Goal: Task Accomplishment & Management: Manage account settings

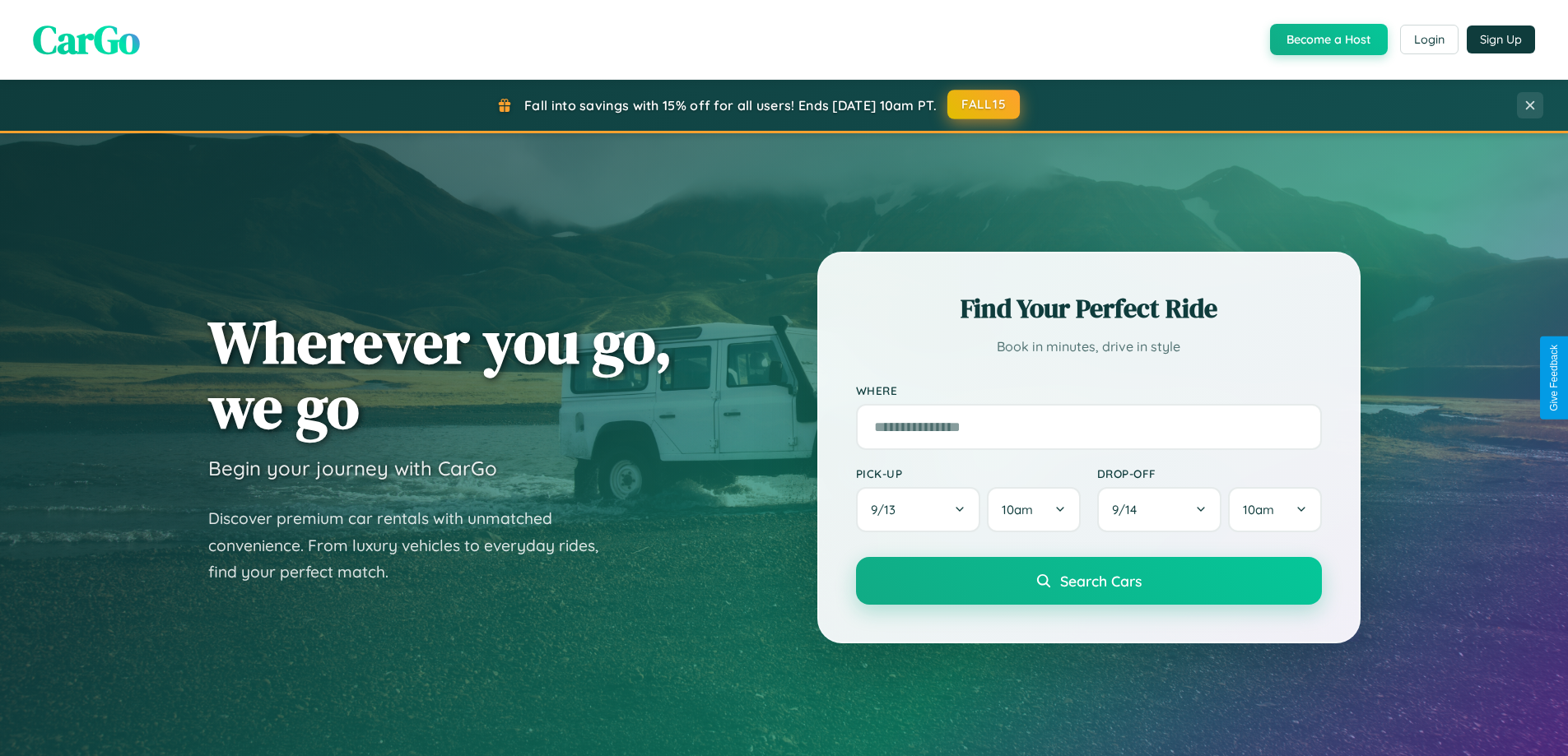
click at [984, 105] on button "FALL15" at bounding box center [983, 104] width 73 height 30
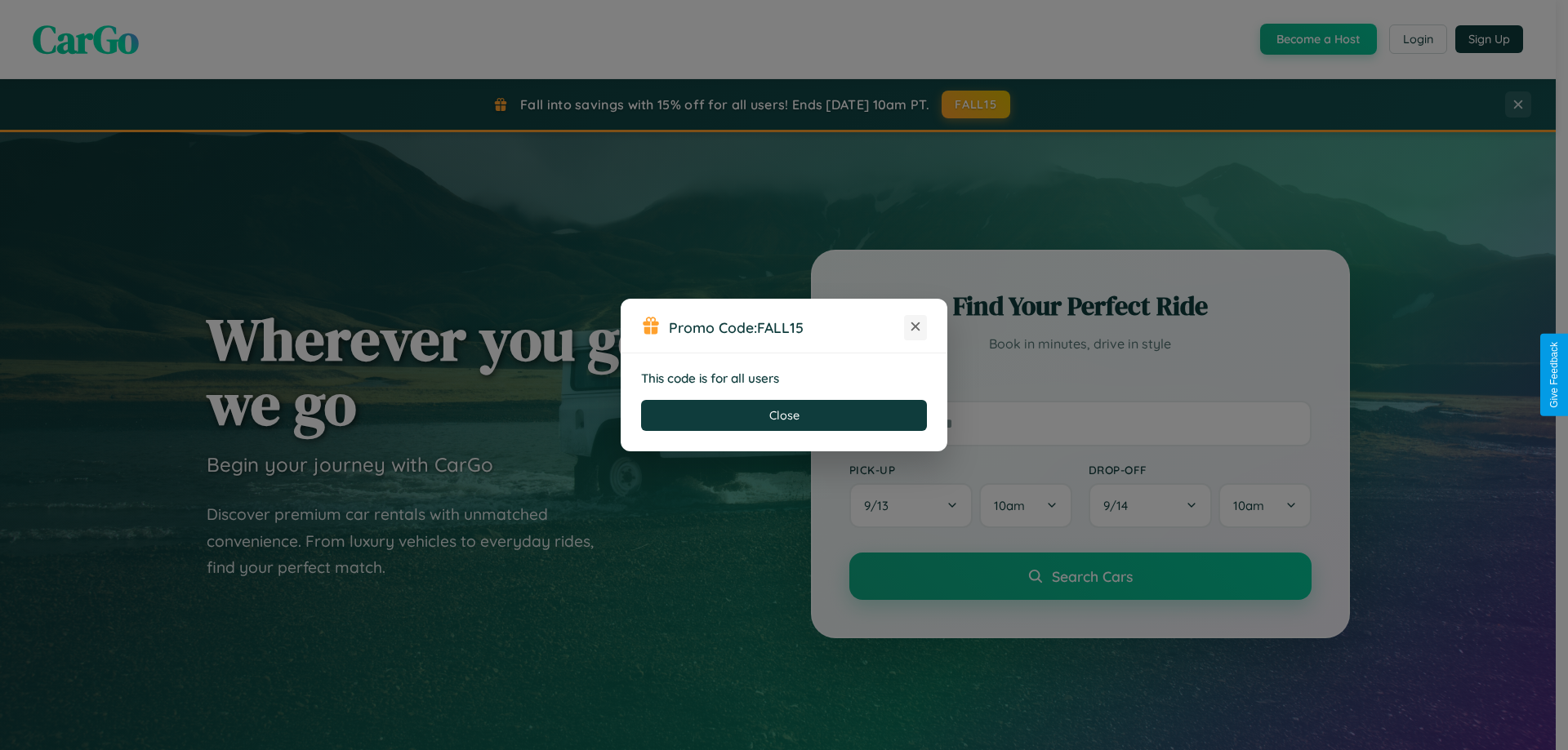
click at [916, 327] on icon at bounding box center [915, 326] width 16 height 16
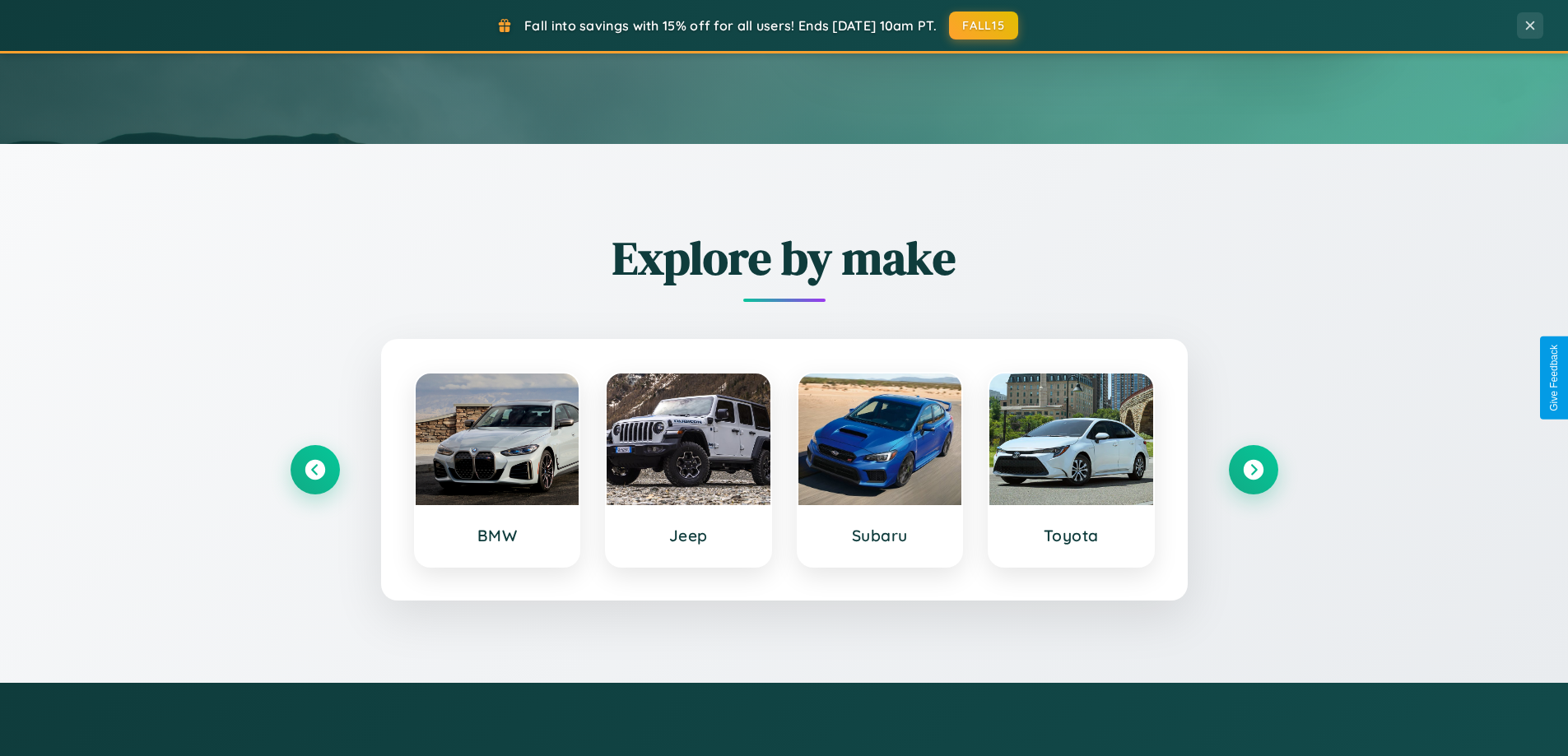
scroll to position [709, 0]
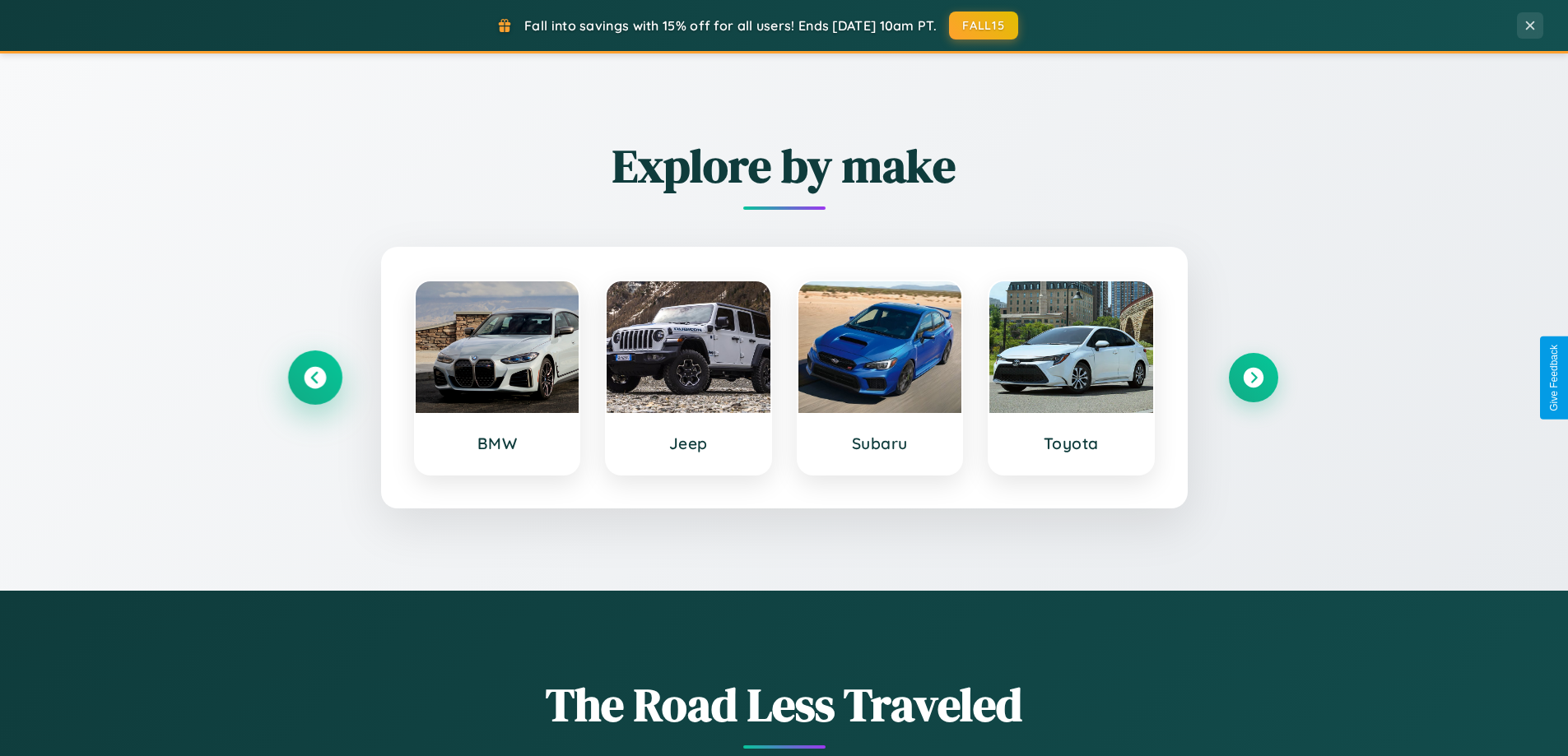
click at [314, 378] on icon at bounding box center [314, 378] width 22 height 22
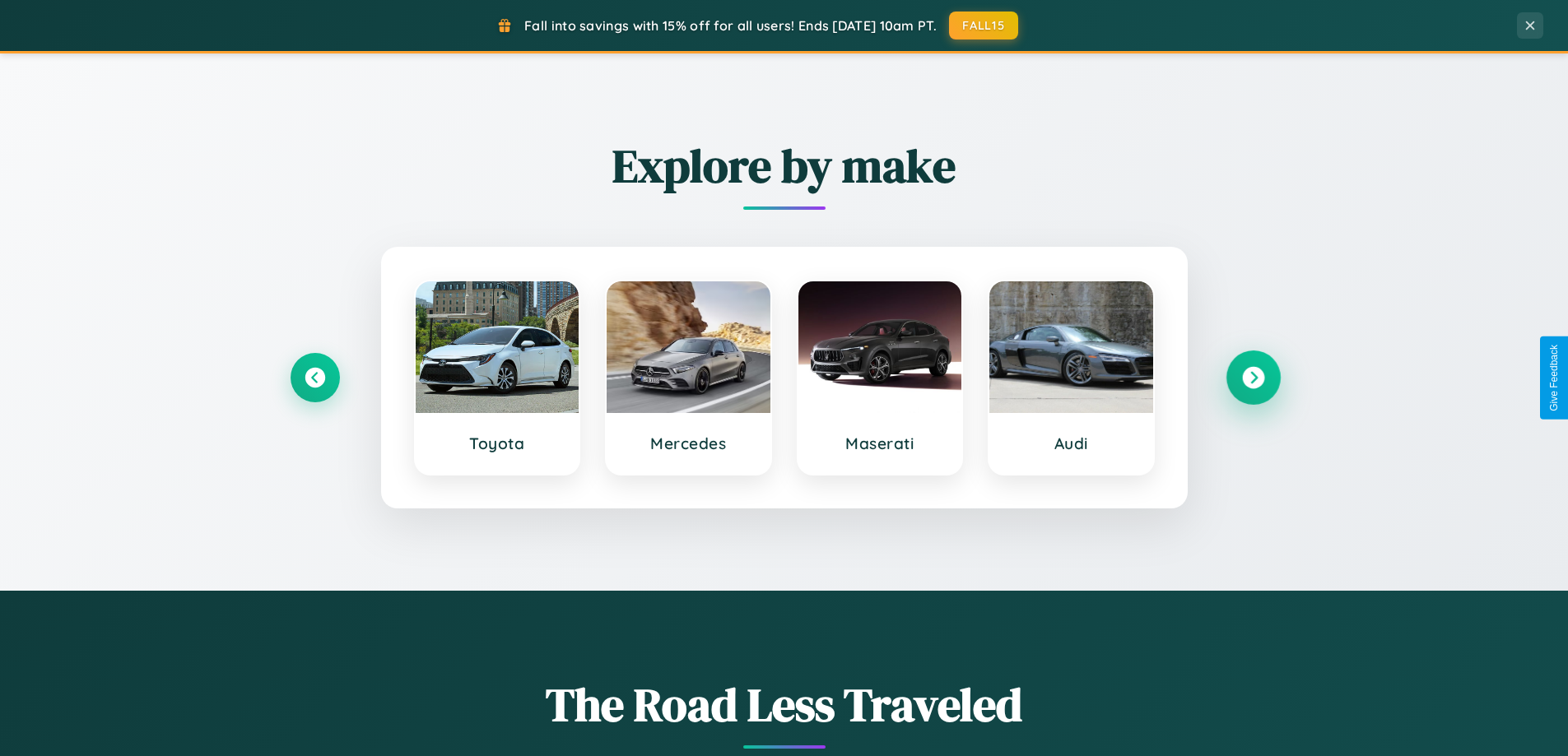
click at [1253, 378] on icon at bounding box center [1253, 378] width 22 height 22
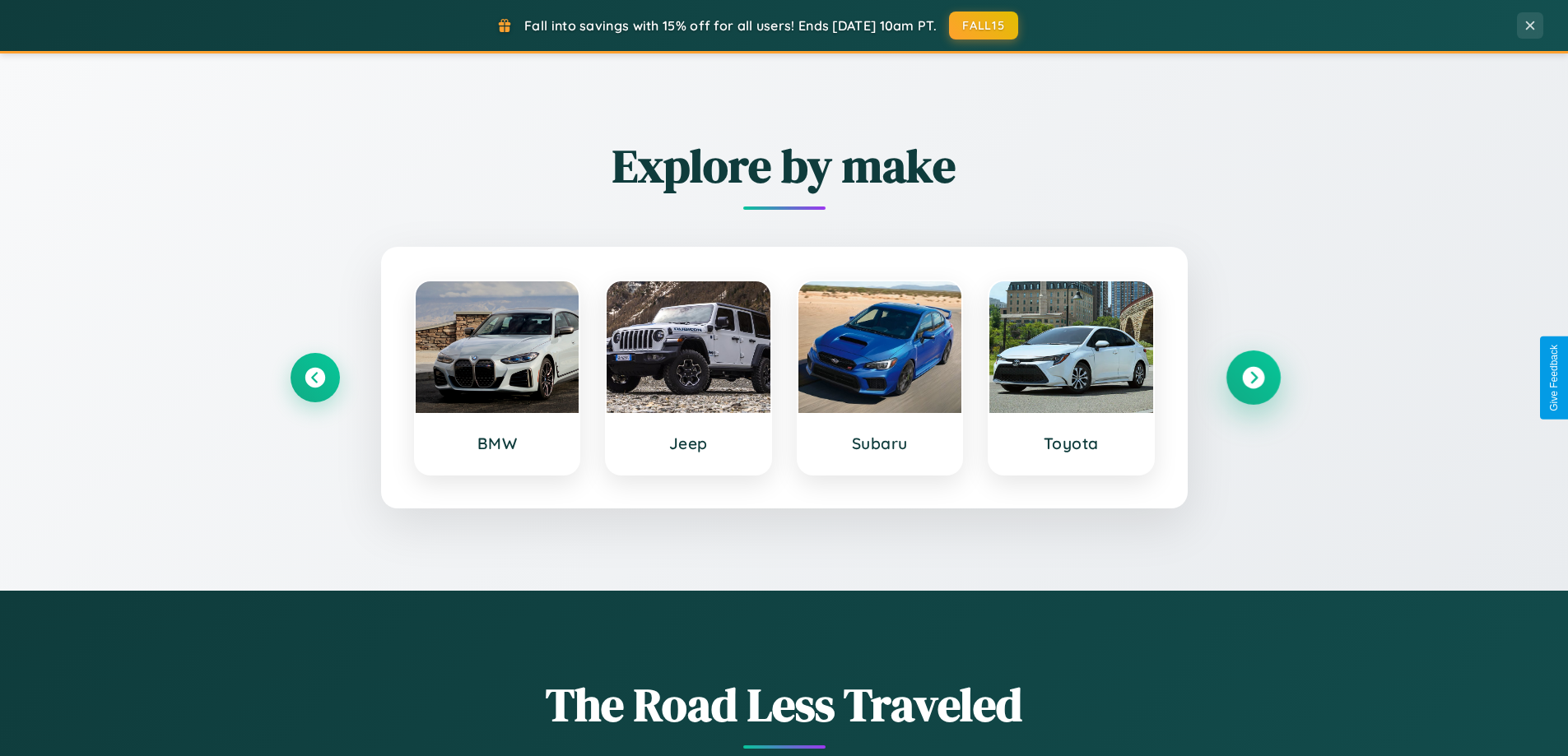
click at [1253, 378] on icon at bounding box center [1253, 378] width 22 height 22
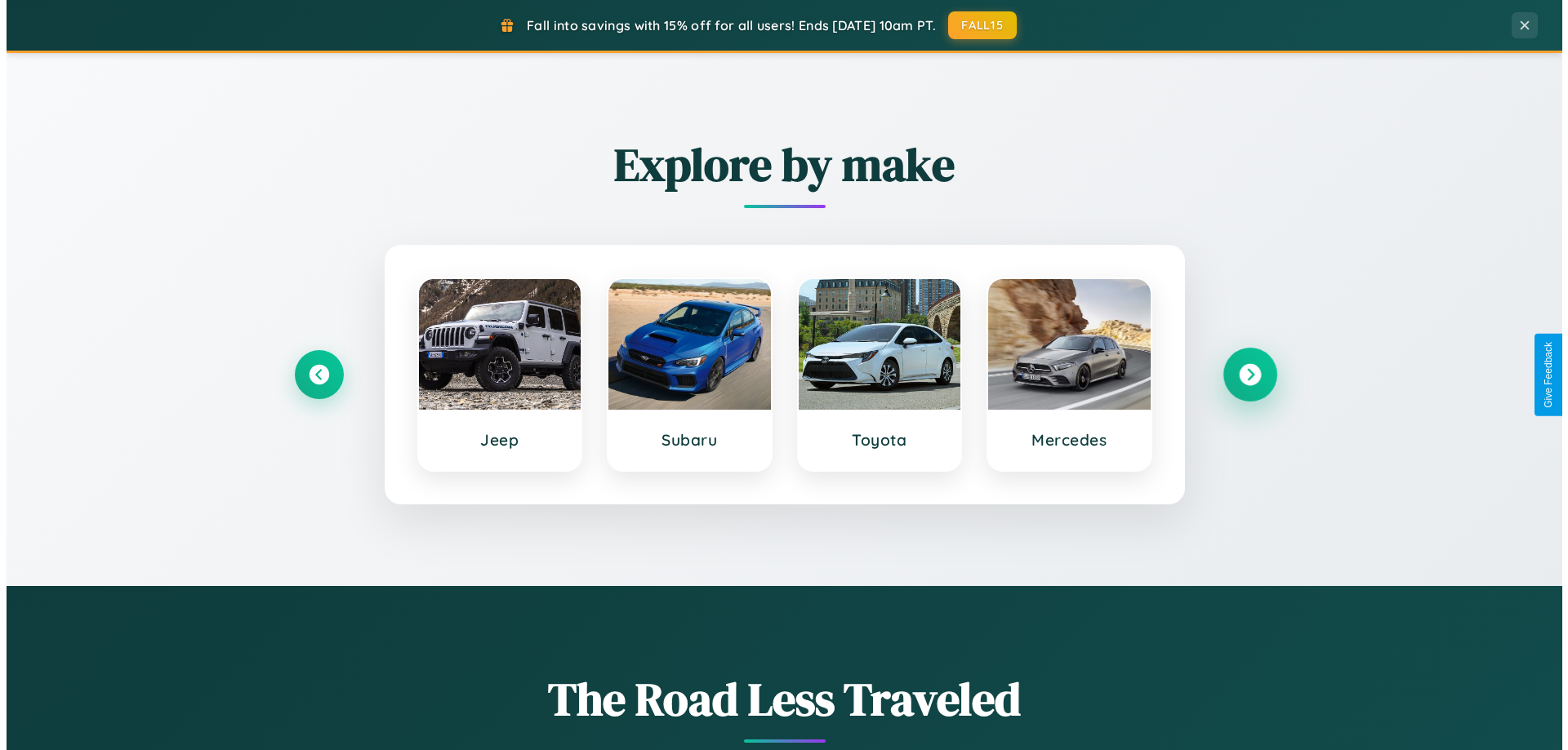
scroll to position [0, 0]
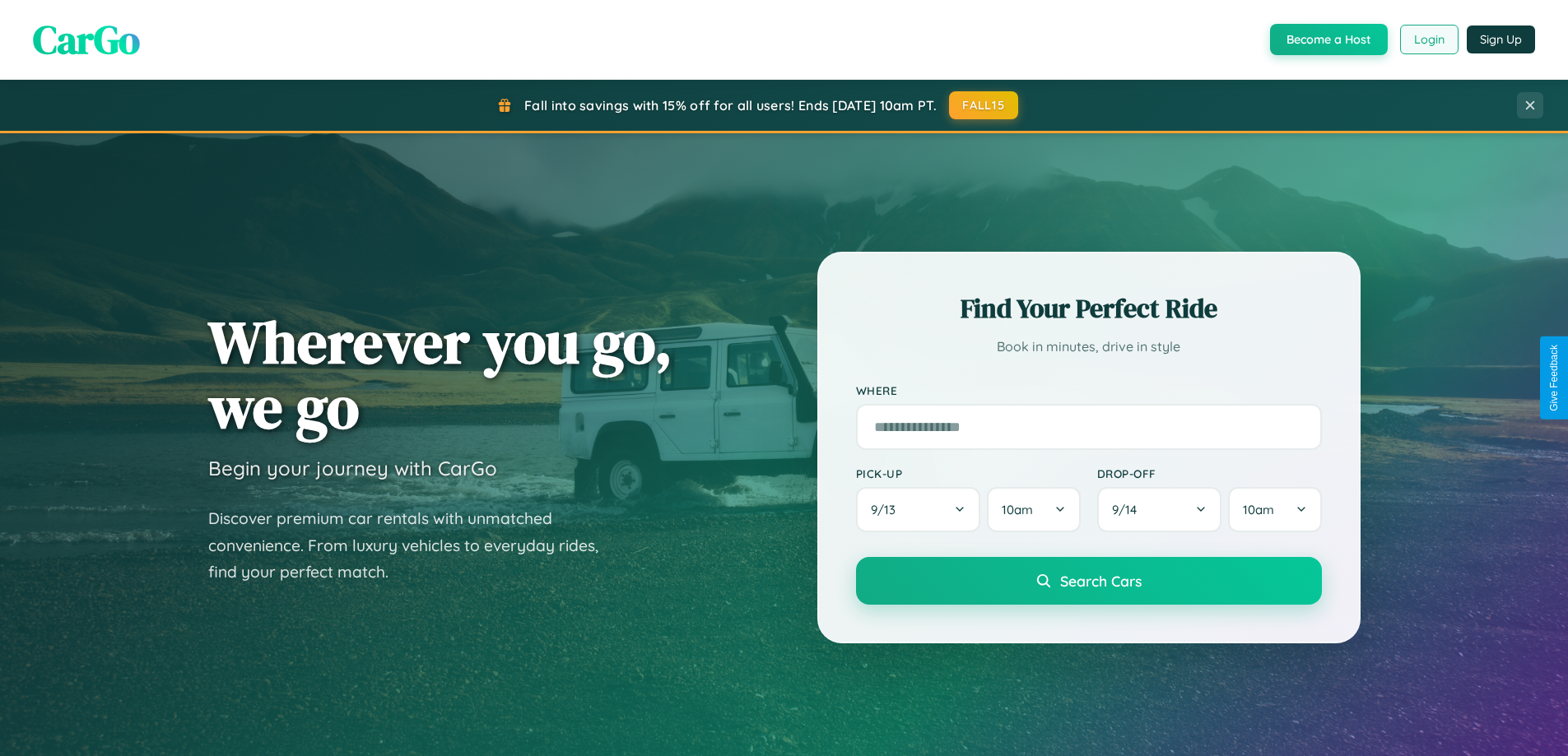
click at [1427, 40] on button "Login" at bounding box center [1429, 39] width 58 height 30
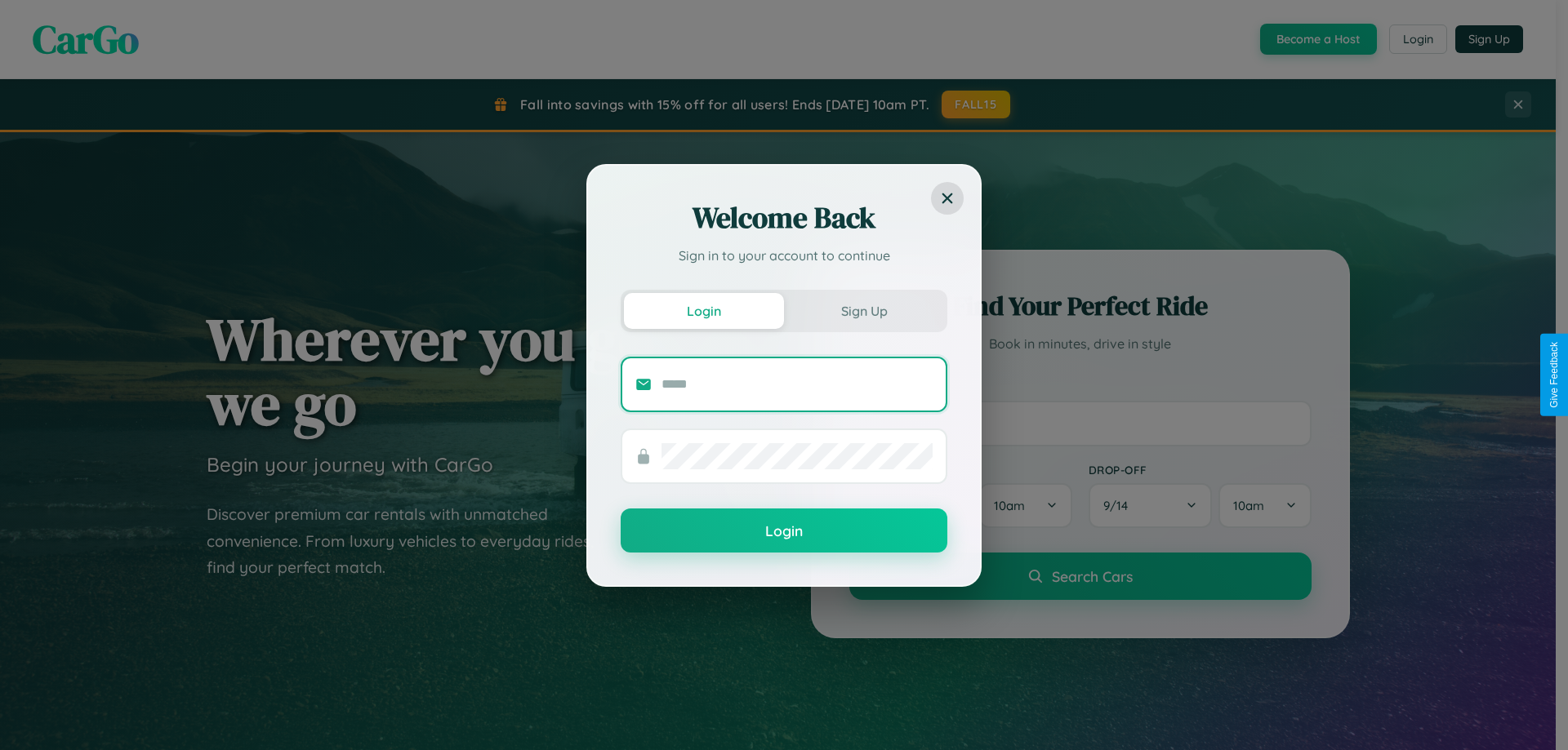
click at [797, 384] on input "text" at bounding box center [797, 384] width 272 height 26
type input "**********"
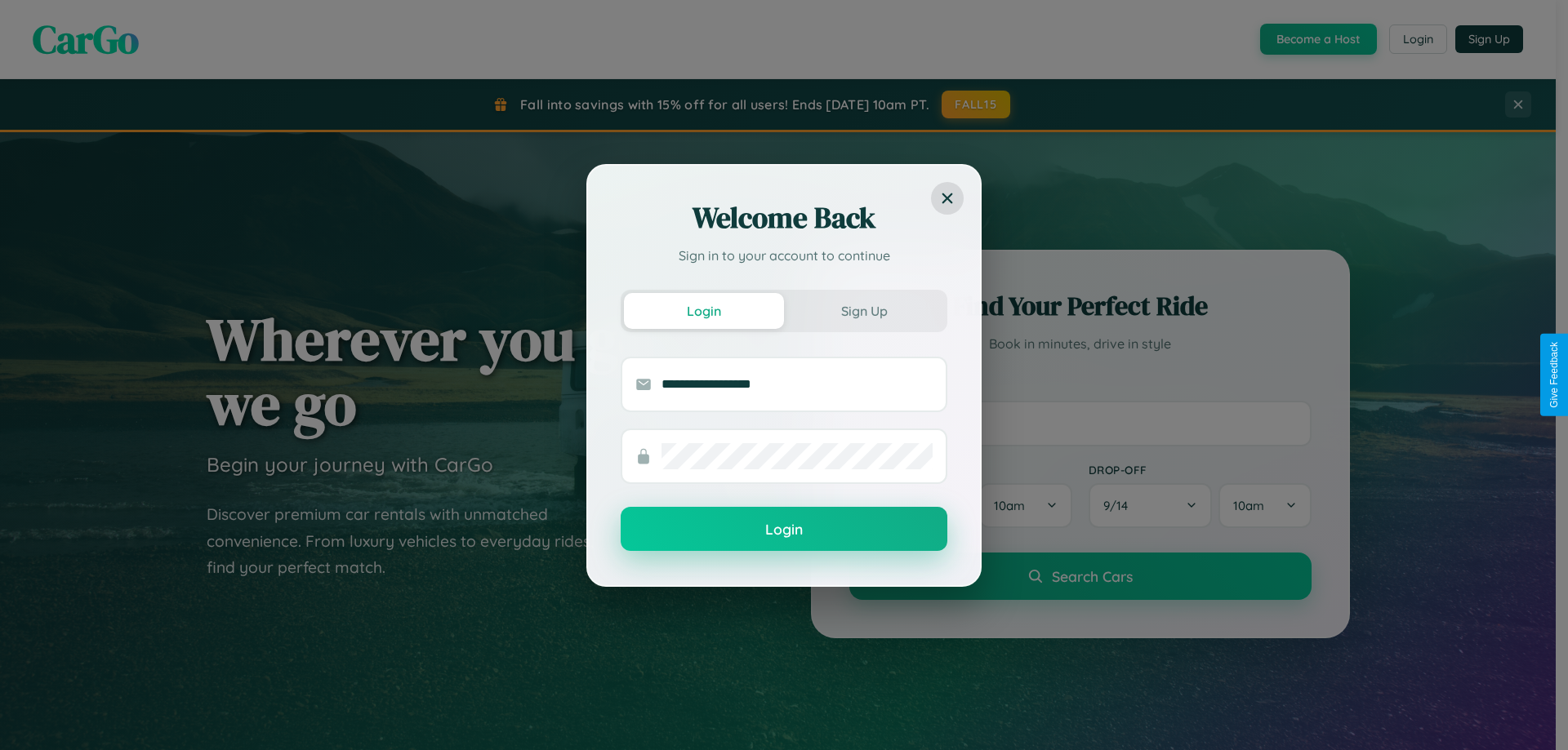
click at [784, 530] on button "Login" at bounding box center [784, 530] width 327 height 44
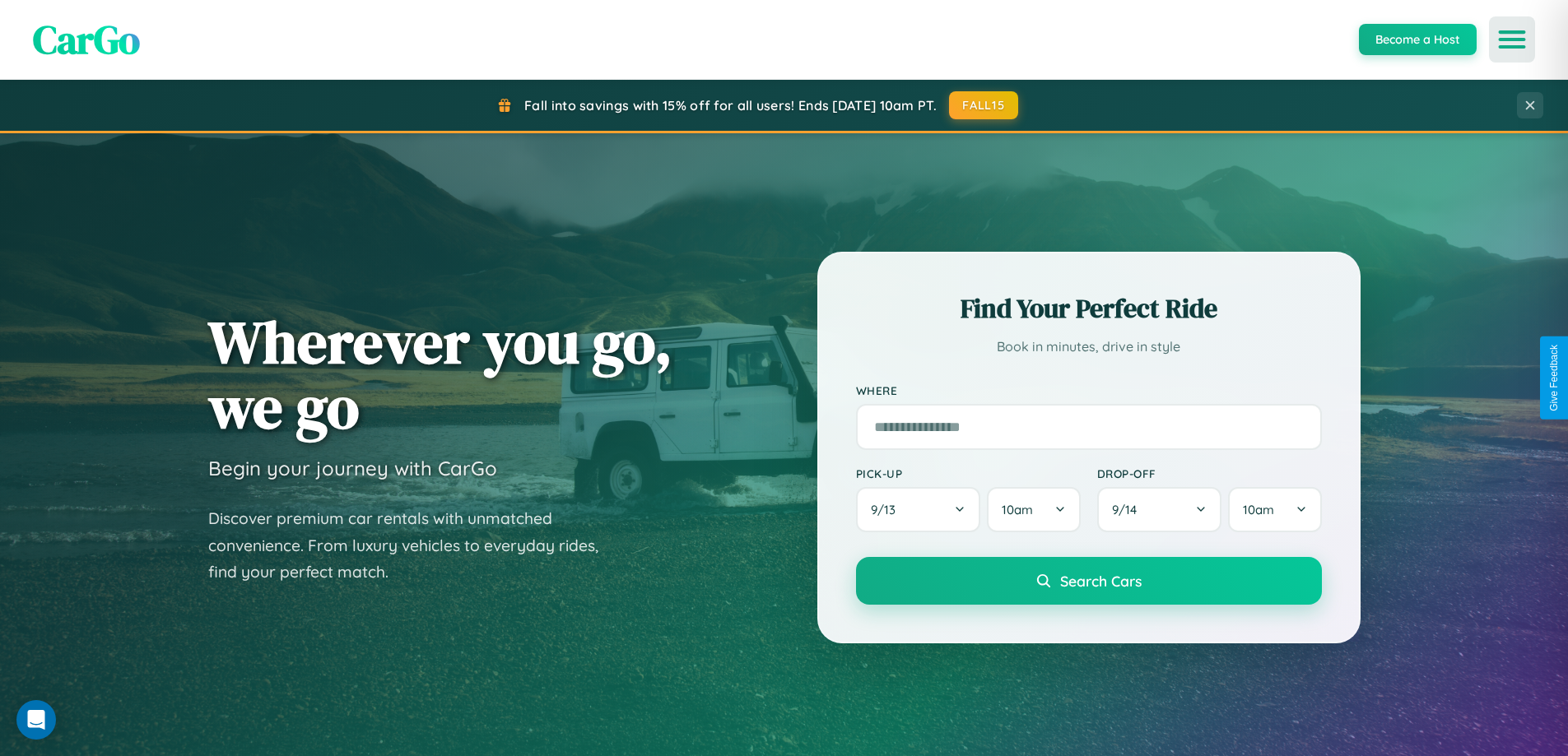
click at [1512, 40] on icon "Open menu" at bounding box center [1512, 39] width 24 height 15
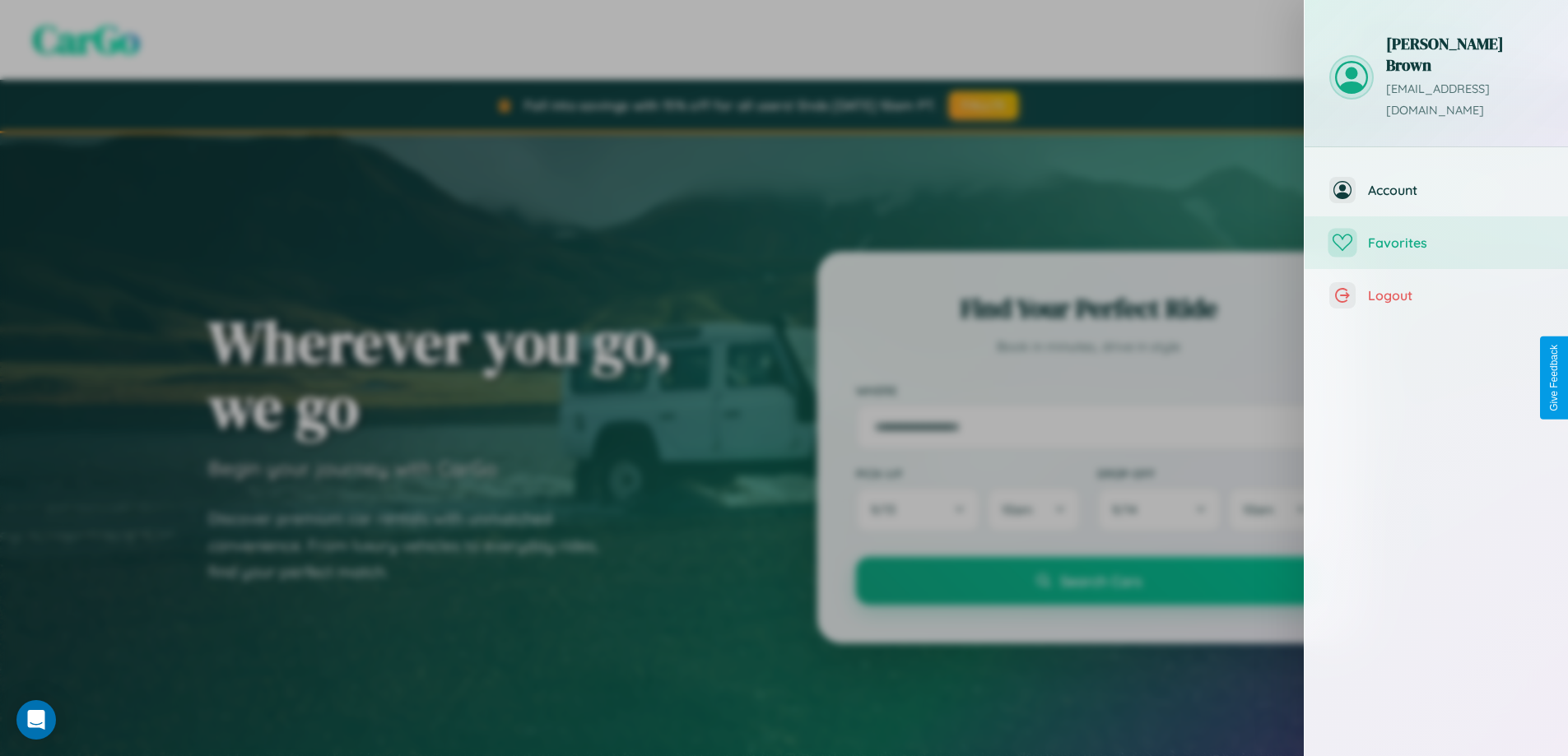
click at [1436, 235] on span "Favorites" at bounding box center [1455, 243] width 176 height 16
